Goal: Task Accomplishment & Management: Manage account settings

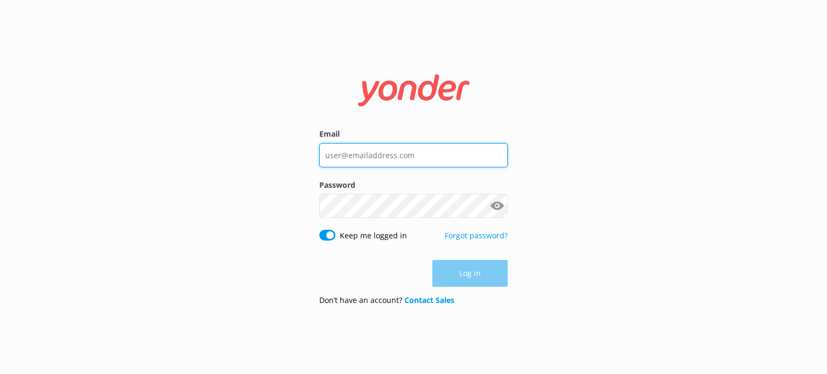
type input "[EMAIL_ADDRESS][DOMAIN_NAME]"
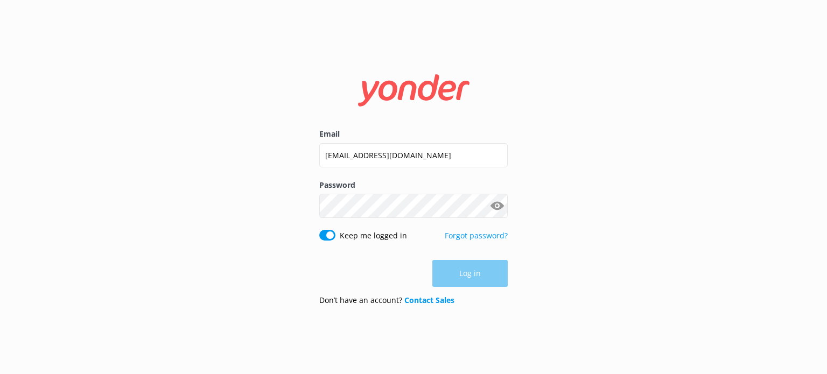
click at [469, 274] on div "Log in" at bounding box center [413, 273] width 188 height 27
click at [465, 273] on button "Log in" at bounding box center [469, 273] width 75 height 27
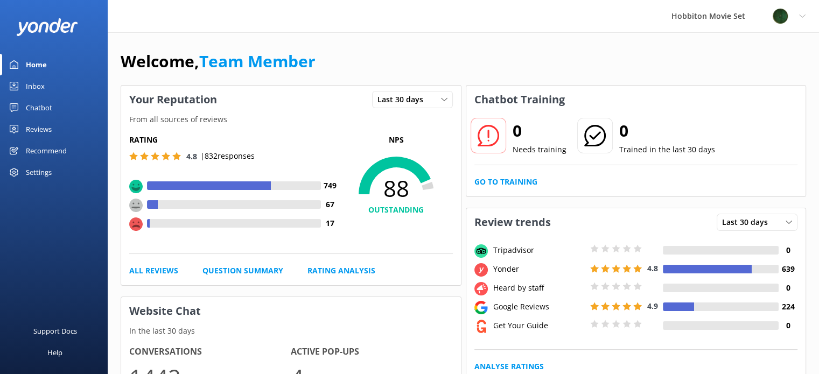
click at [39, 131] on div "Reviews" at bounding box center [39, 129] width 26 height 22
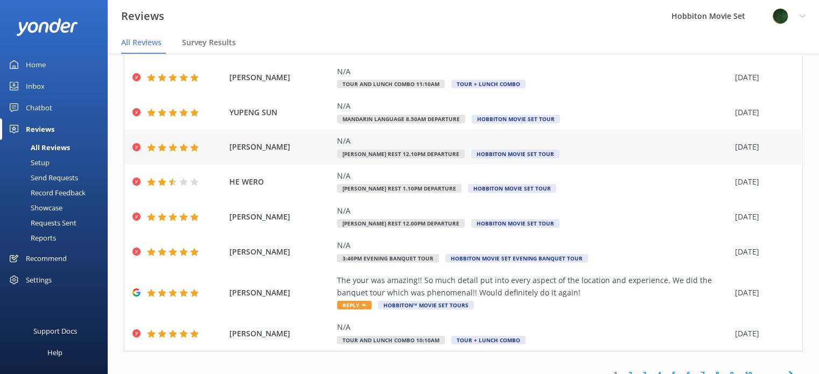
scroll to position [142, 0]
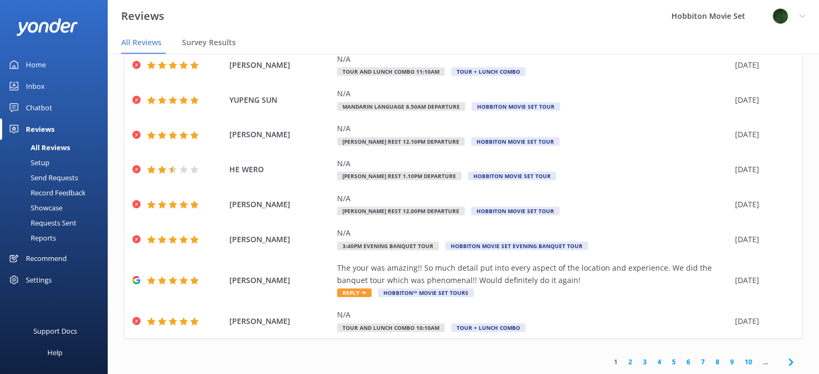
click at [623, 364] on link "2" at bounding box center [630, 362] width 15 height 10
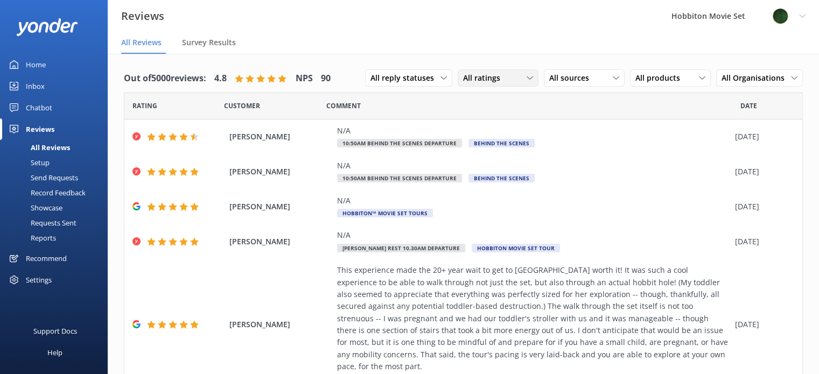
click at [526, 77] on icon at bounding box center [529, 78] width 6 height 6
click at [494, 144] on div "Passives" at bounding box center [494, 143] width 42 height 11
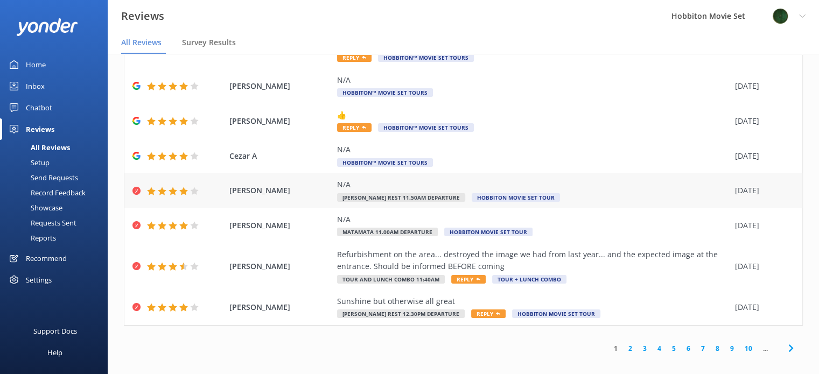
scroll to position [22, 0]
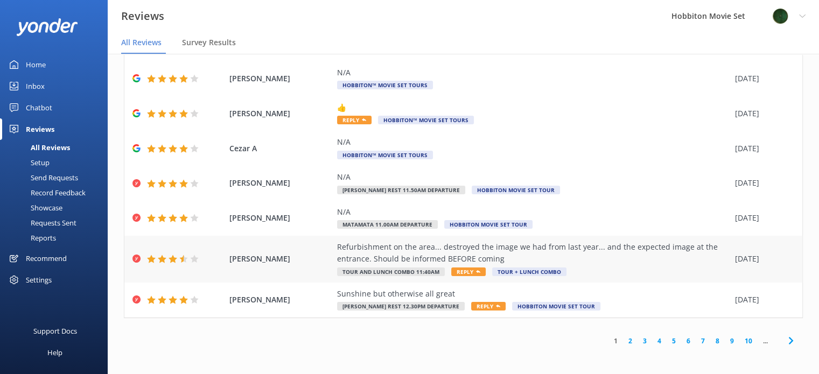
drag, startPoint x: 228, startPoint y: 258, endPoint x: 325, endPoint y: 264, distance: 97.6
click at [325, 264] on div "[PERSON_NAME] Refurbishment on the area... destroyed the image we had from last…" at bounding box center [463, 259] width 678 height 47
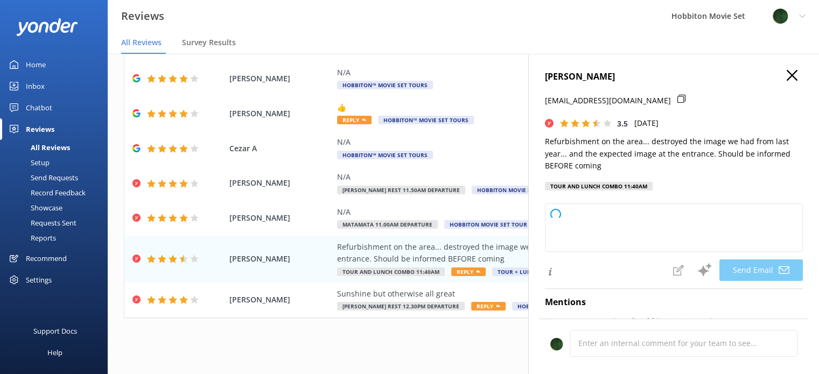
copy span "[PERSON_NAME]"
type textarea "Dear [PERSON_NAME], Thank you for your feedback and for sharing your concerns. …"
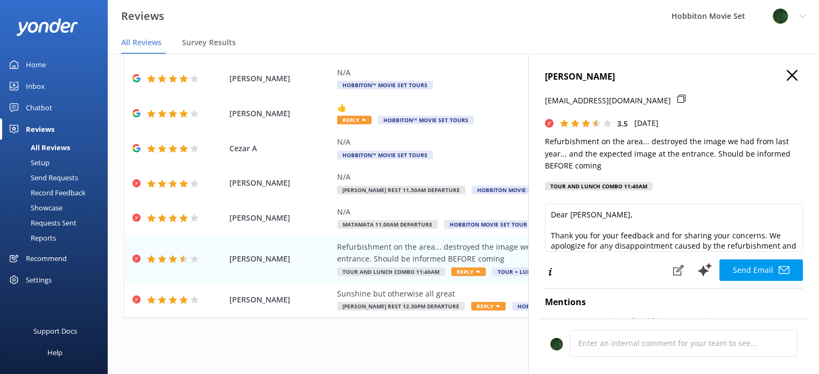
click at [787, 68] on div "[PERSON_NAME] [PERSON_NAME][EMAIL_ADDRESS][DOMAIN_NAME] 3.5 [DATE] Refurbishmen…" at bounding box center [673, 241] width 291 height 374
click at [786, 70] on icon "button" at bounding box center [791, 75] width 11 height 11
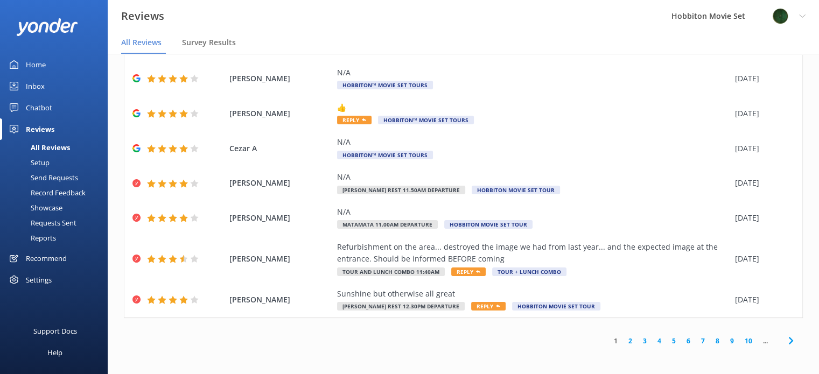
click at [623, 343] on link "2" at bounding box center [630, 341] width 15 height 10
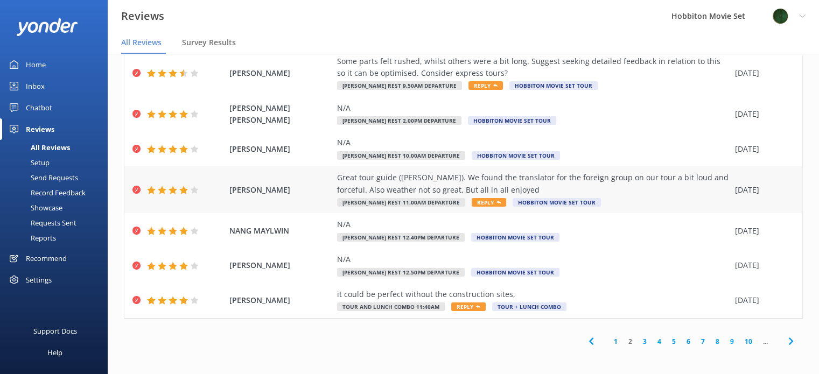
scroll to position [189, 0]
click at [637, 340] on link "3" at bounding box center [644, 341] width 15 height 10
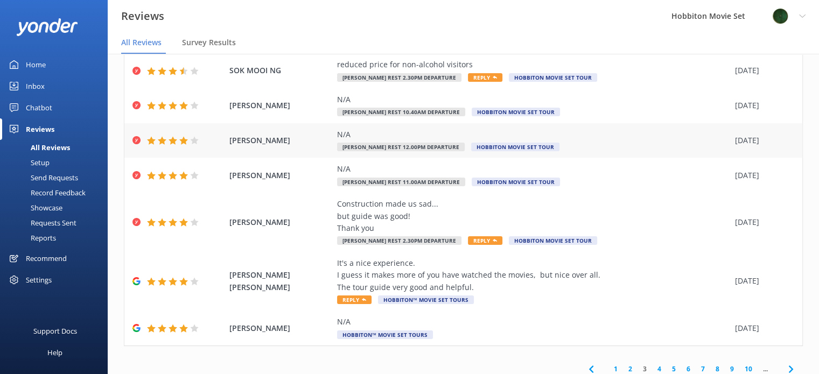
scroll to position [202, 0]
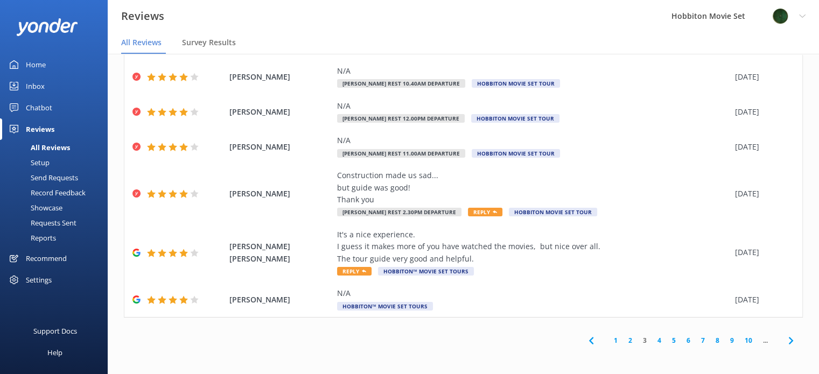
click at [652, 342] on link "4" at bounding box center [659, 340] width 15 height 10
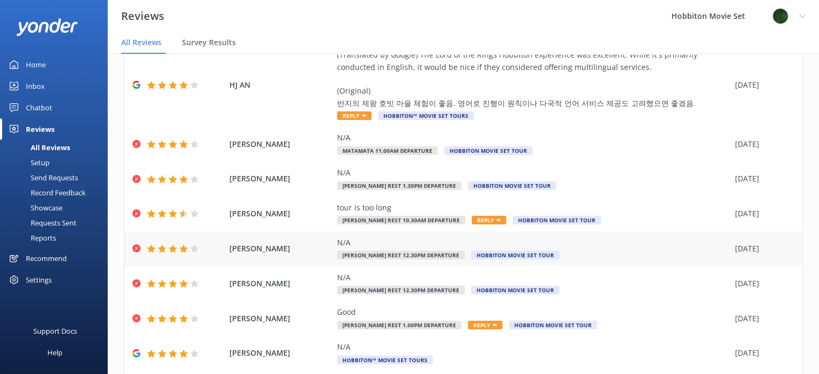
scroll to position [310, 0]
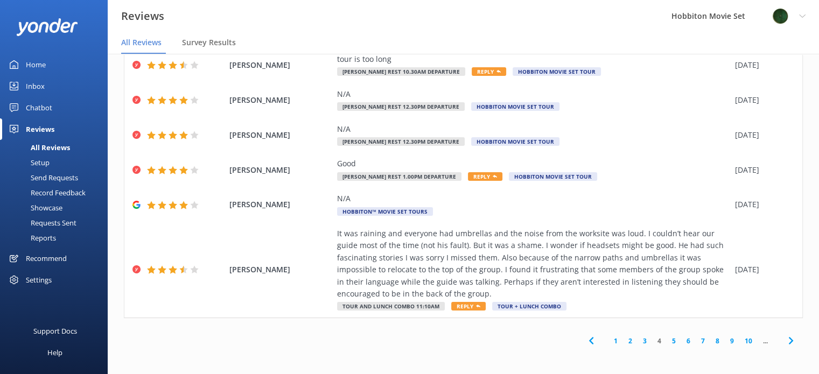
click at [666, 341] on link "5" at bounding box center [673, 341] width 15 height 10
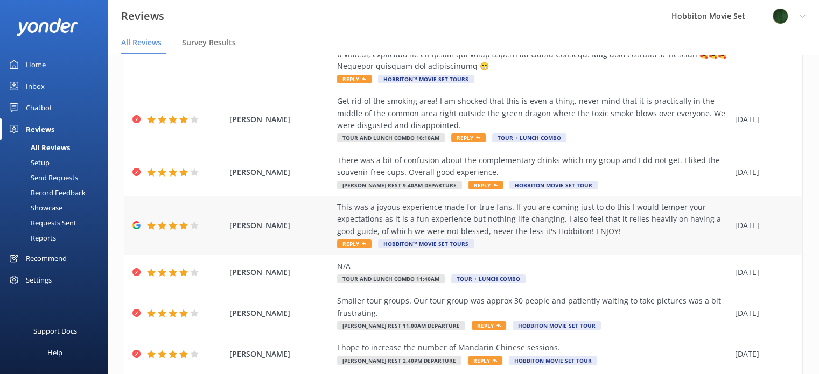
scroll to position [323, 0]
